Goal: Find specific page/section: Find specific page/section

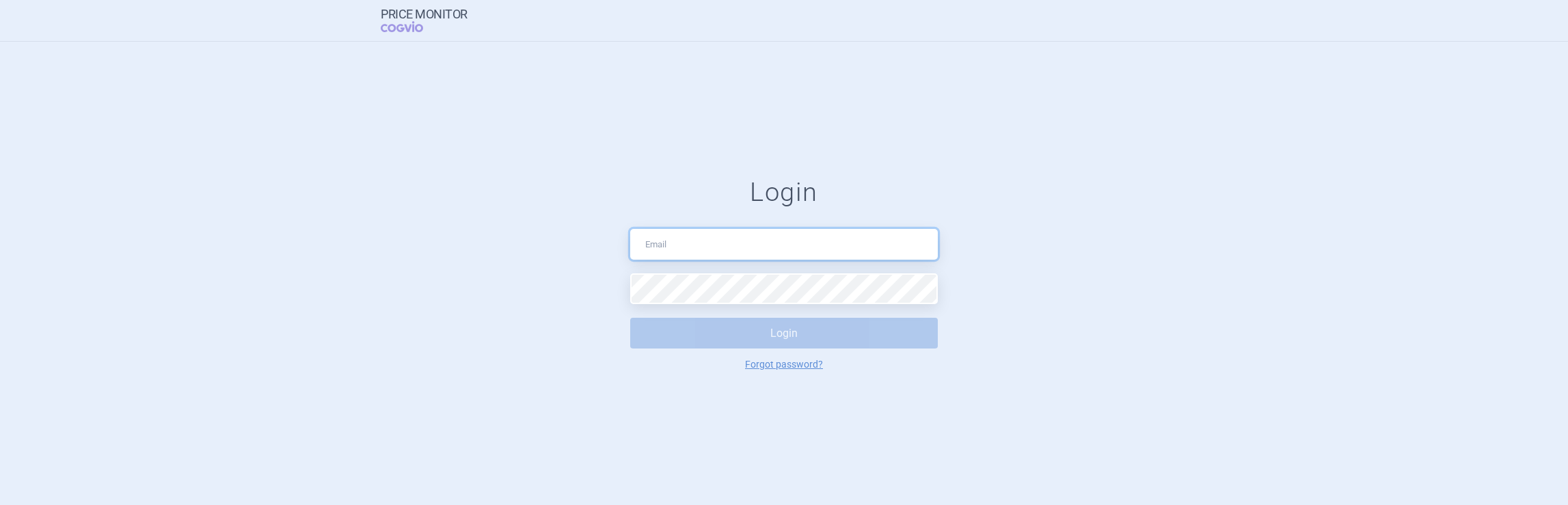
click at [692, 253] on input "text" at bounding box center [784, 244] width 307 height 30
type input "[EMAIL_ADDRESS][DOMAIN_NAME]"
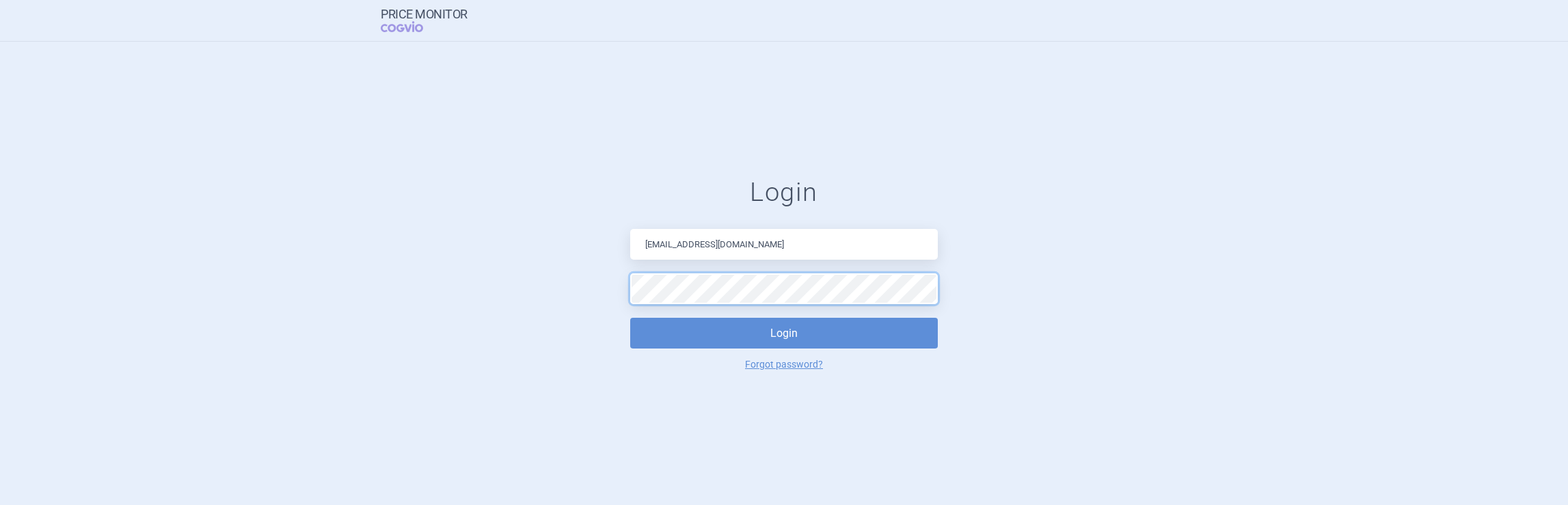
click at [630, 318] on button "Login" at bounding box center [784, 333] width 307 height 30
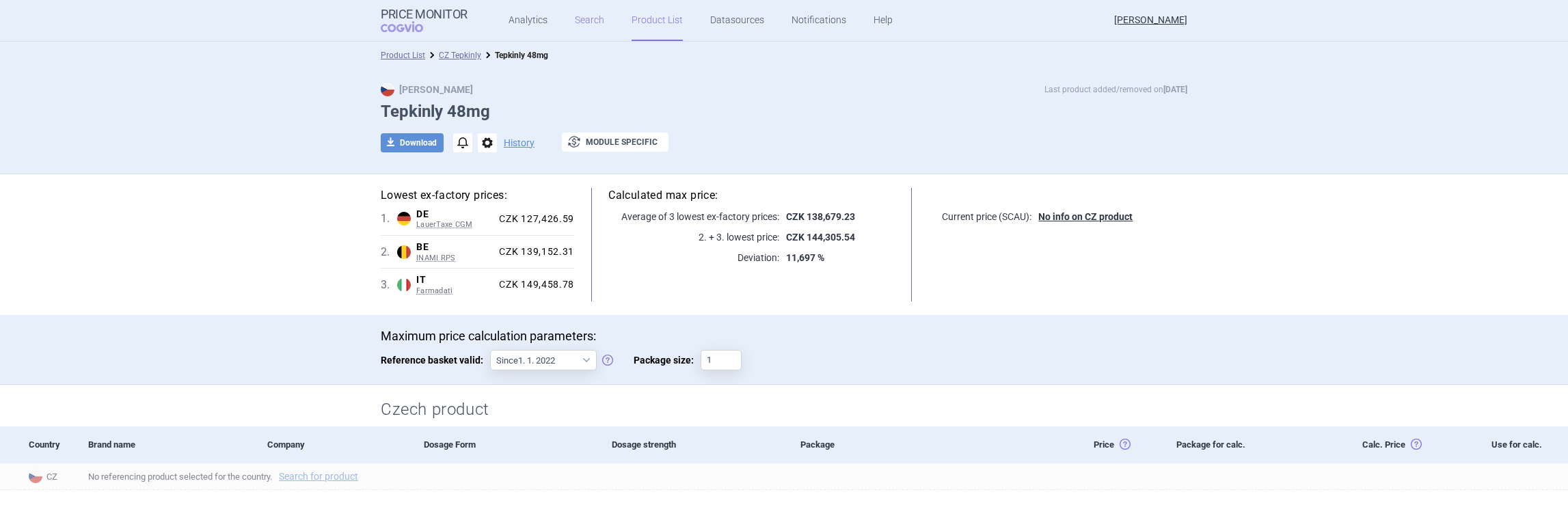
click at [578, 19] on link "Search" at bounding box center [589, 20] width 30 height 41
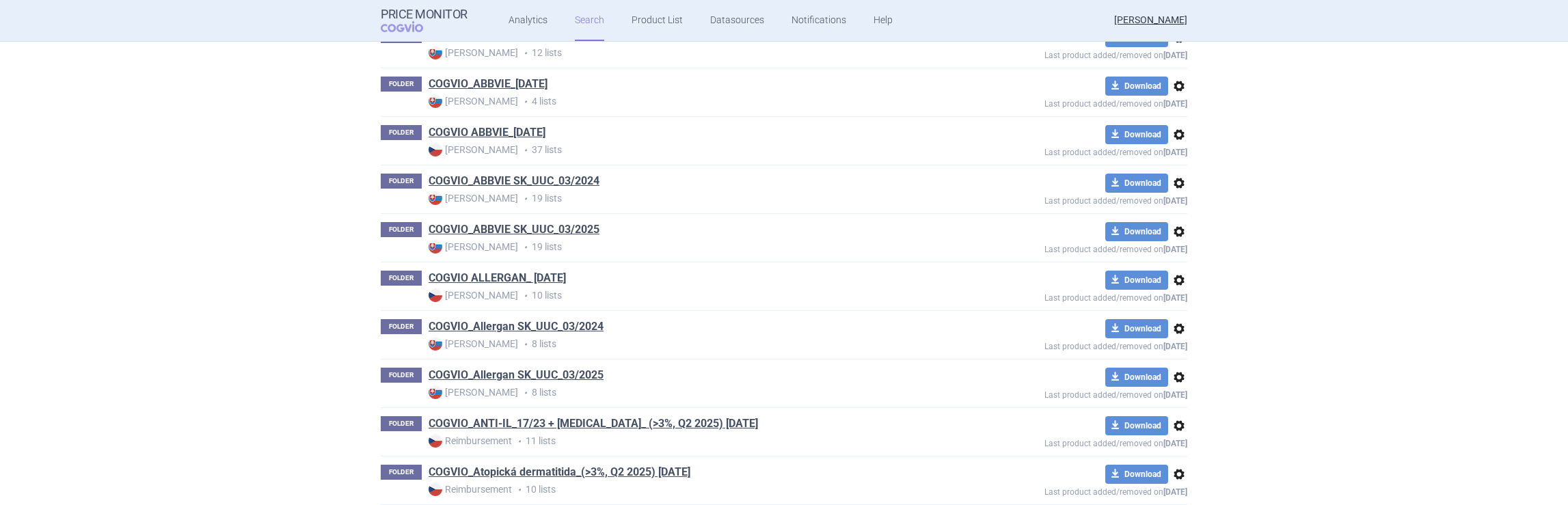
scroll to position [255, 0]
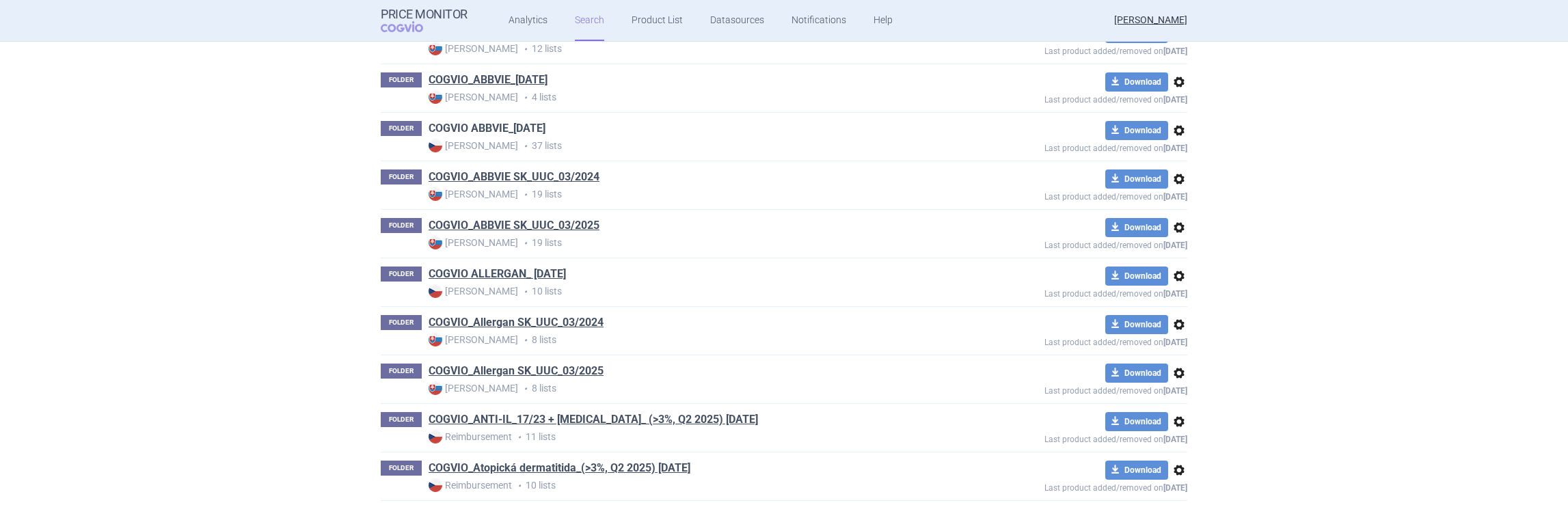
click at [456, 127] on link "COGVIO ABBVIE_[DATE]" at bounding box center [487, 128] width 117 height 15
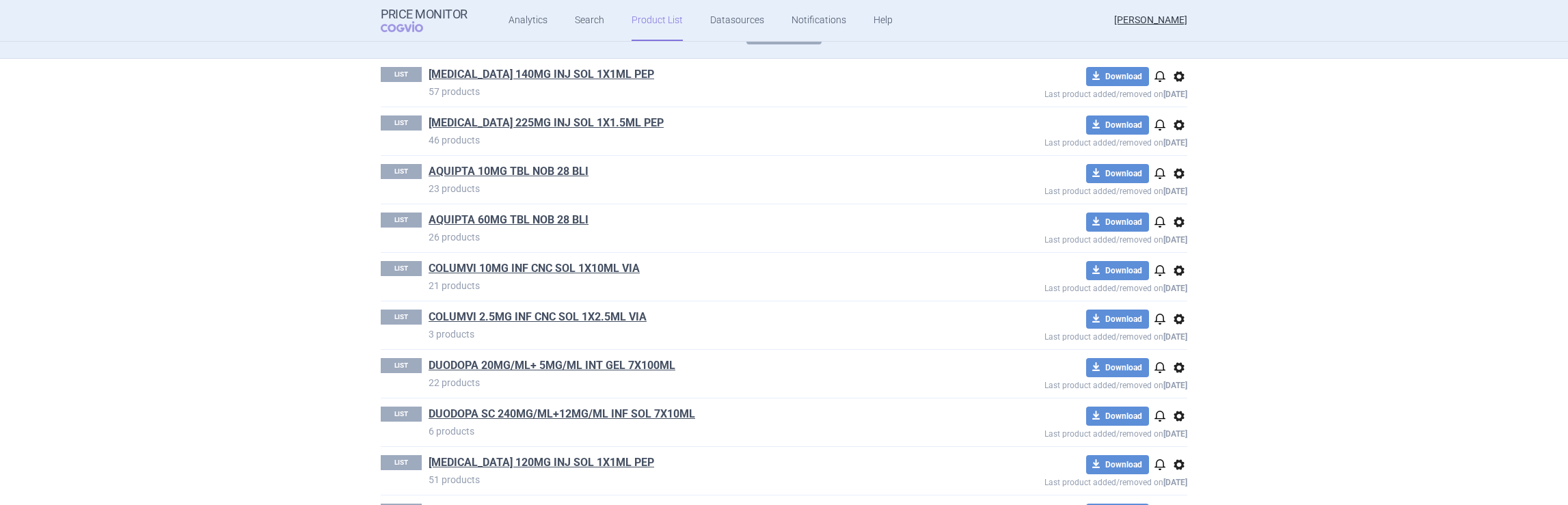
scroll to position [153, 0]
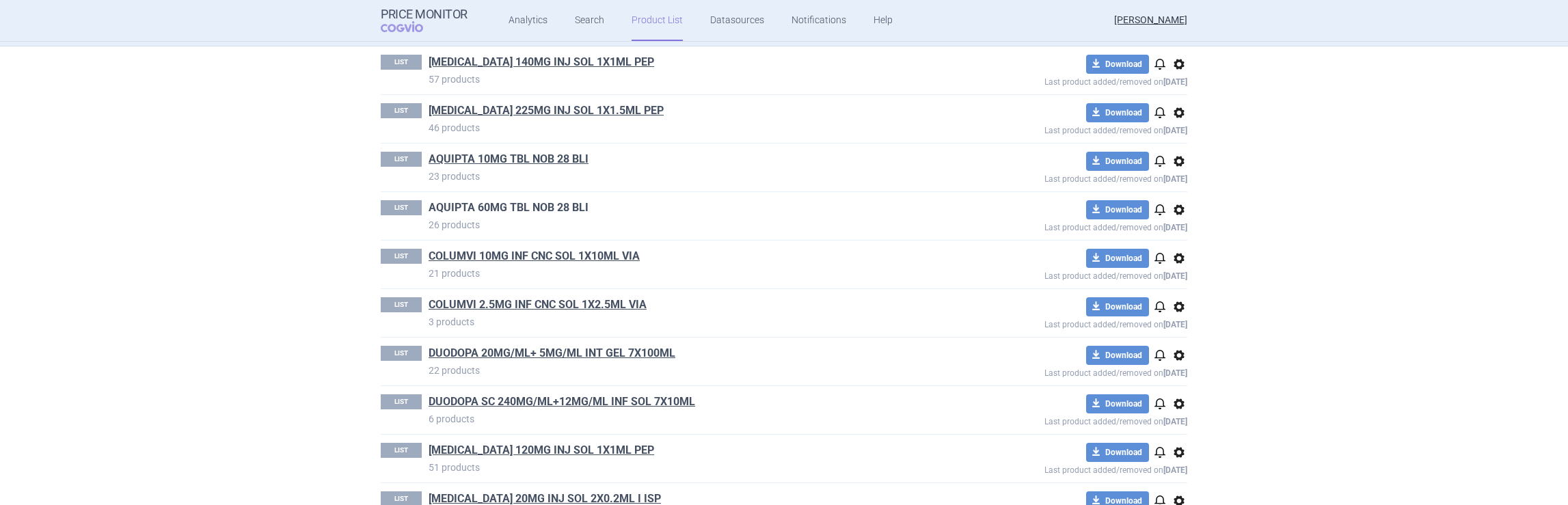
click at [473, 204] on link "AQUIPTA 60MG TBL NOB 28 BLI" at bounding box center [508, 208] width 160 height 15
